Goal: Find specific page/section: Find specific page/section

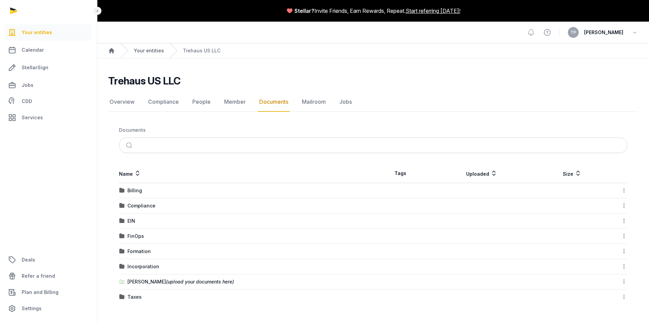
click at [138, 48] on link "Your entities" at bounding box center [149, 50] width 30 height 7
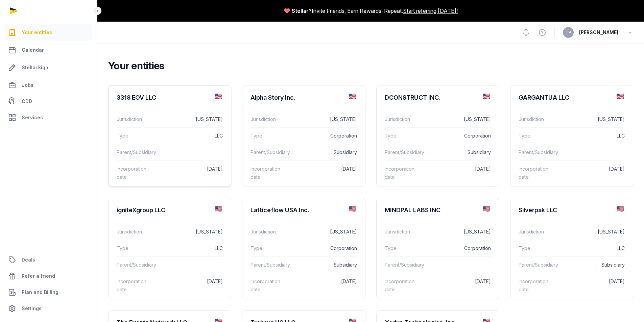
click at [183, 124] on div "Jurisdiction [US_STATE]" at bounding box center [170, 119] width 106 height 16
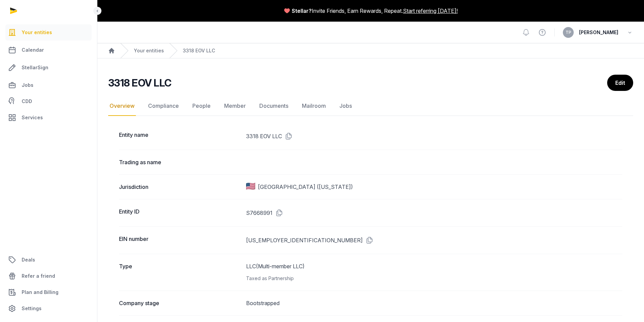
scroll to position [34, 0]
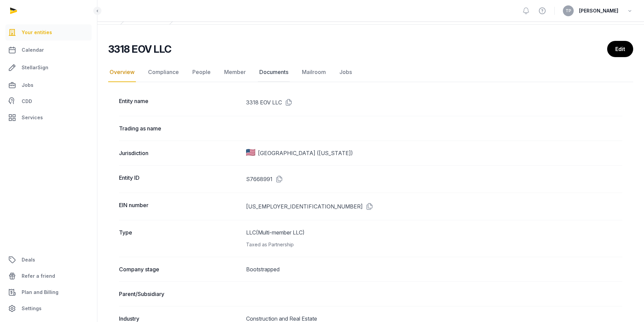
click at [268, 69] on link "Documents" at bounding box center [274, 73] width 32 height 20
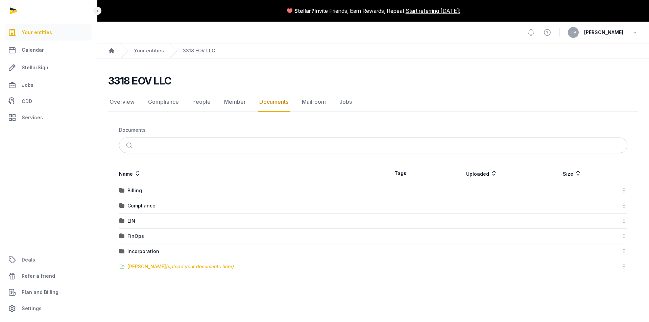
click at [153, 268] on div "[PERSON_NAME] (upload your documents here)" at bounding box center [180, 266] width 106 height 7
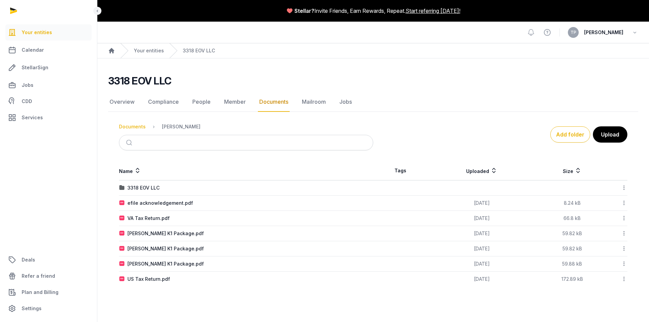
click at [132, 127] on div "Documents" at bounding box center [132, 126] width 27 height 7
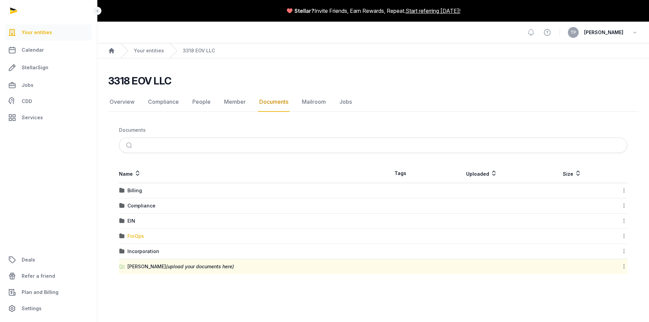
click at [135, 235] on div "FinOps" at bounding box center [135, 236] width 17 height 7
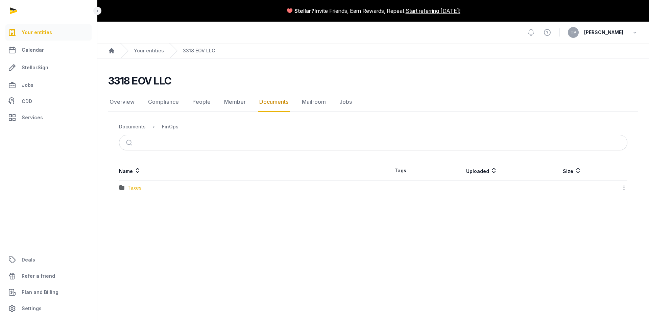
click at [130, 188] on div "Taxes" at bounding box center [134, 188] width 14 height 7
click at [123, 123] on ol "Documents FinOps Taxes" at bounding box center [164, 127] width 90 height 8
click at [126, 125] on div "Documents" at bounding box center [132, 126] width 27 height 7
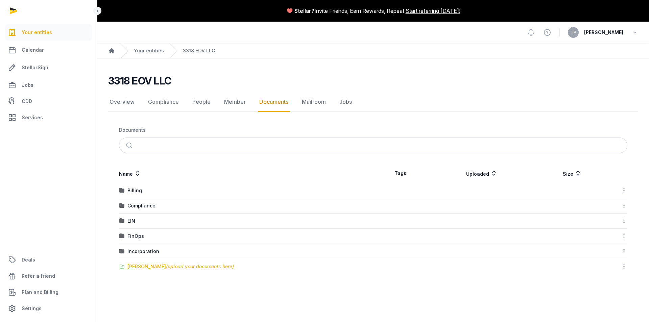
click at [171, 267] on span "(upload your documents here)" at bounding box center [200, 267] width 68 height 6
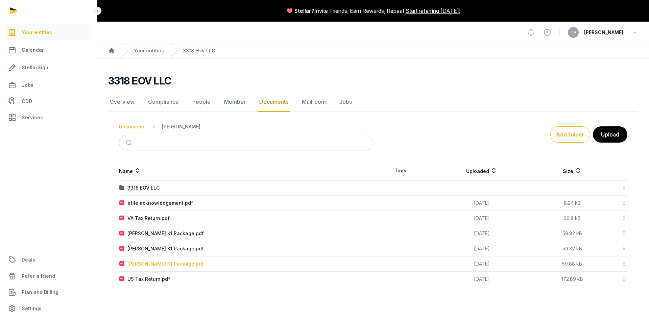
click at [127, 125] on div "Documents" at bounding box center [132, 126] width 27 height 7
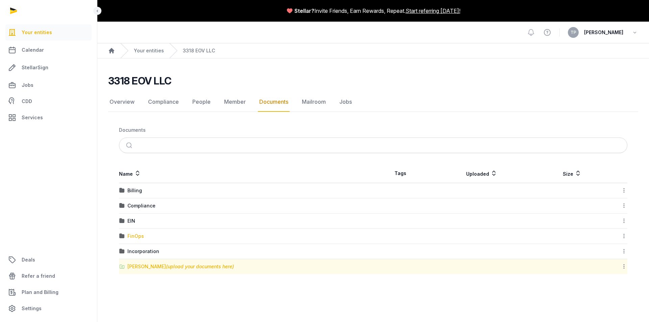
click at [137, 235] on div "FinOps" at bounding box center [135, 236] width 17 height 7
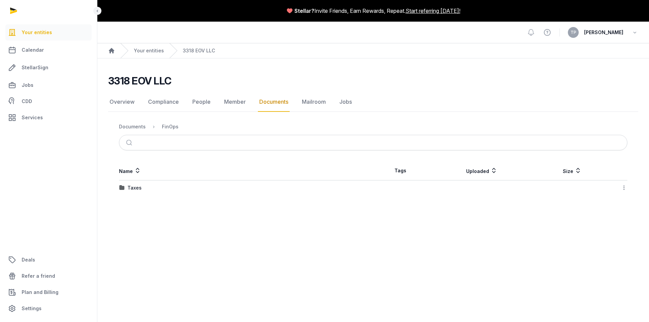
click at [128, 181] on td "Taxes" at bounding box center [246, 188] width 254 height 15
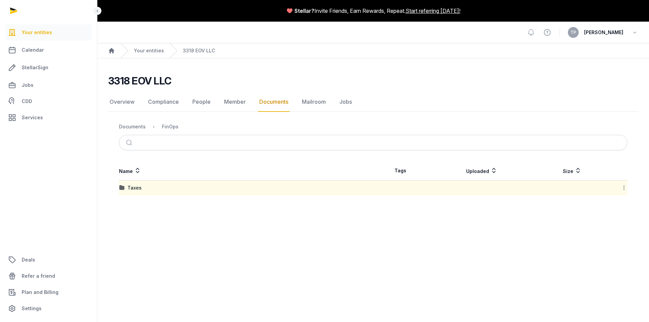
click at [121, 186] on img at bounding box center [121, 187] width 5 height 5
click at [133, 190] on div "Taxes" at bounding box center [134, 188] width 14 height 7
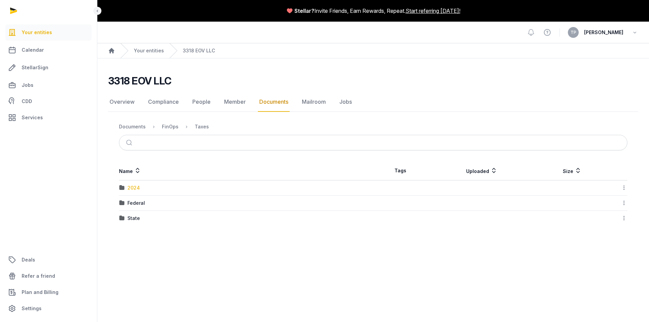
click at [131, 188] on div "2024" at bounding box center [133, 188] width 13 height 7
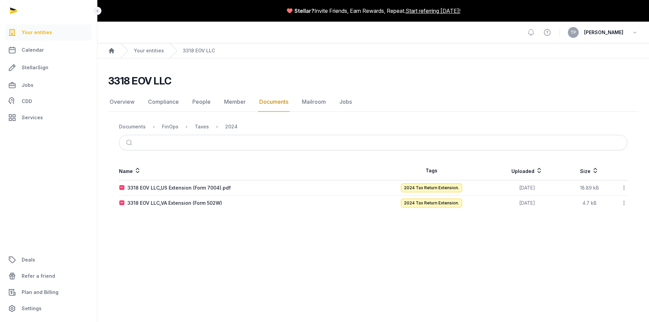
click at [624, 189] on icon at bounding box center [624, 187] width 6 height 7
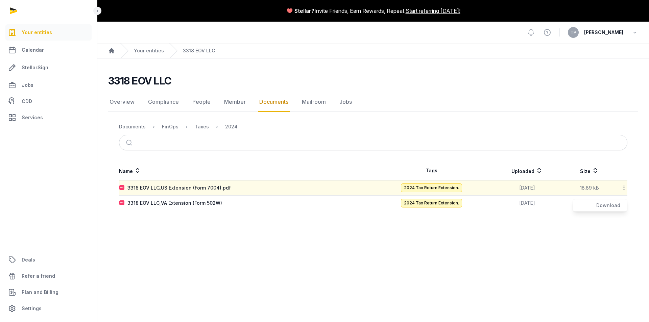
click at [284, 246] on main "Stellar? Invite Friends, Earn Rewards, Repeat. Start referring [DATE]! Open sid…" at bounding box center [324, 161] width 649 height 322
click at [204, 126] on div "Taxes" at bounding box center [202, 126] width 14 height 7
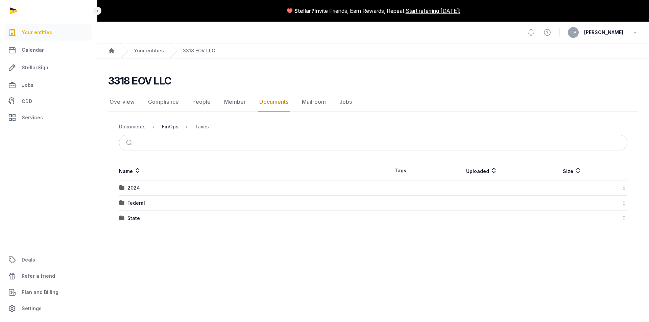
click at [169, 126] on div "FinOps" at bounding box center [170, 126] width 17 height 7
